Goal: Navigation & Orientation: Find specific page/section

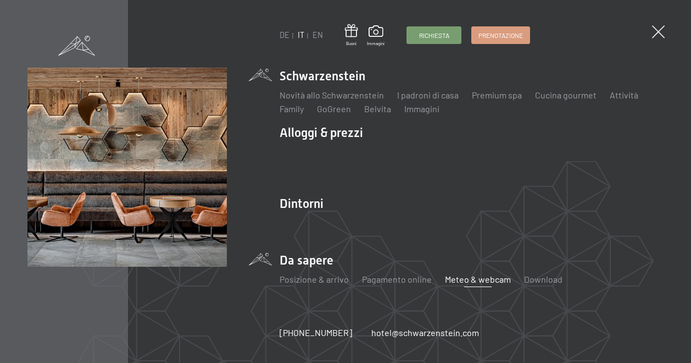
click at [459, 281] on link "Meteo & webcam" at bounding box center [478, 279] width 66 height 10
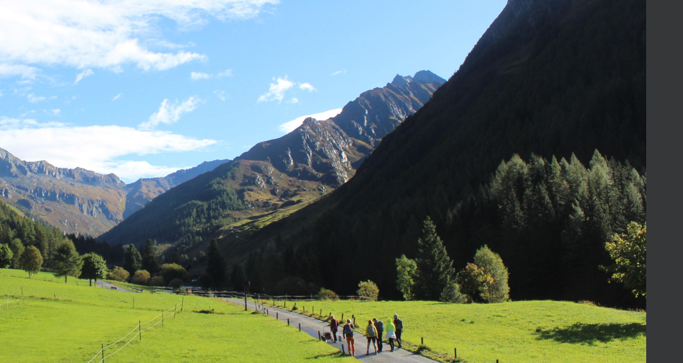
scroll to position [1867, 0]
